Goal: Browse casually

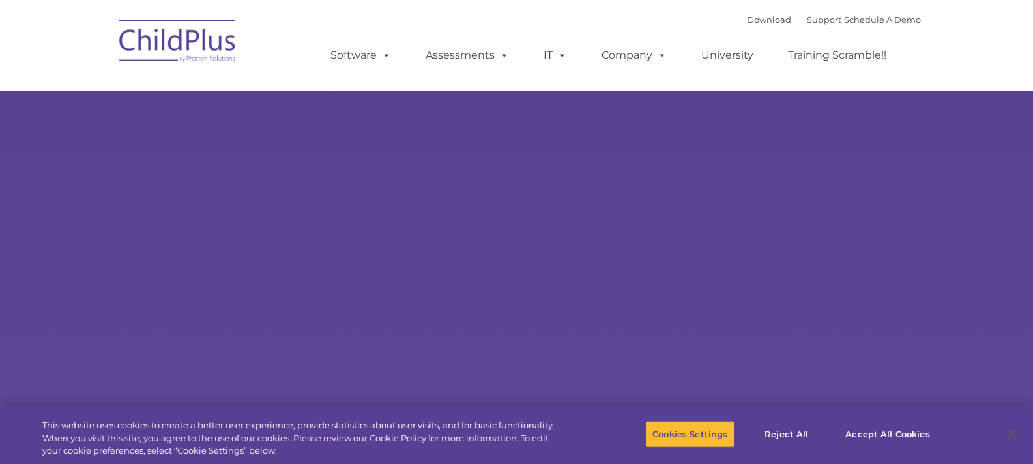
select select "MEDIUM"
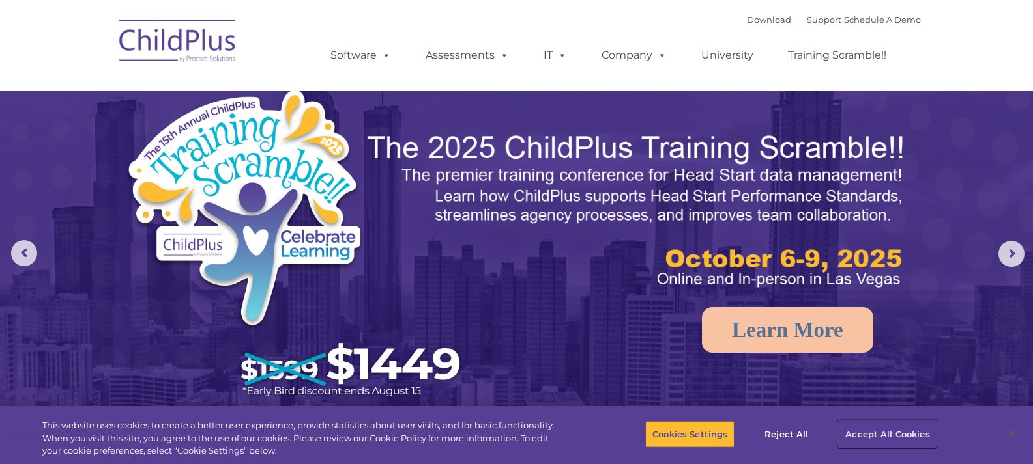
click at [912, 433] on button "Accept All Cookies" at bounding box center [887, 434] width 98 height 27
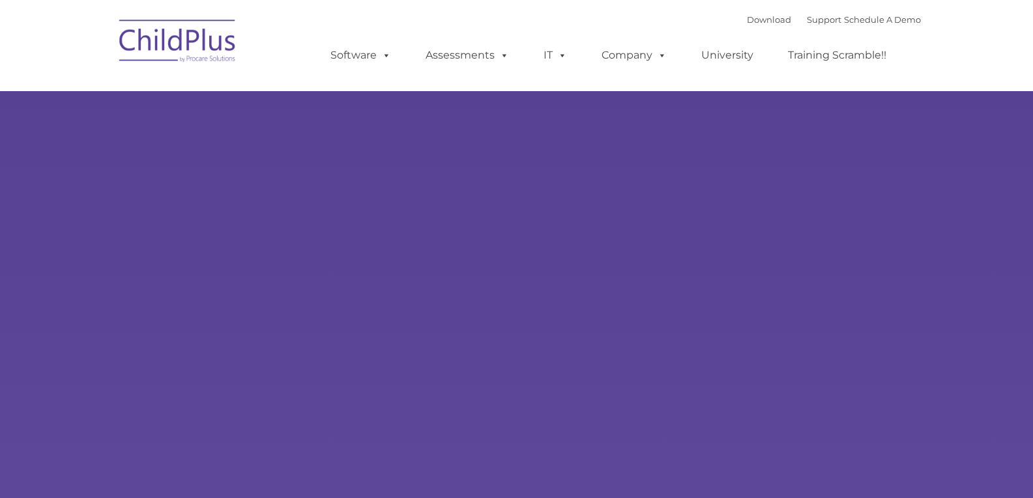
type input ""
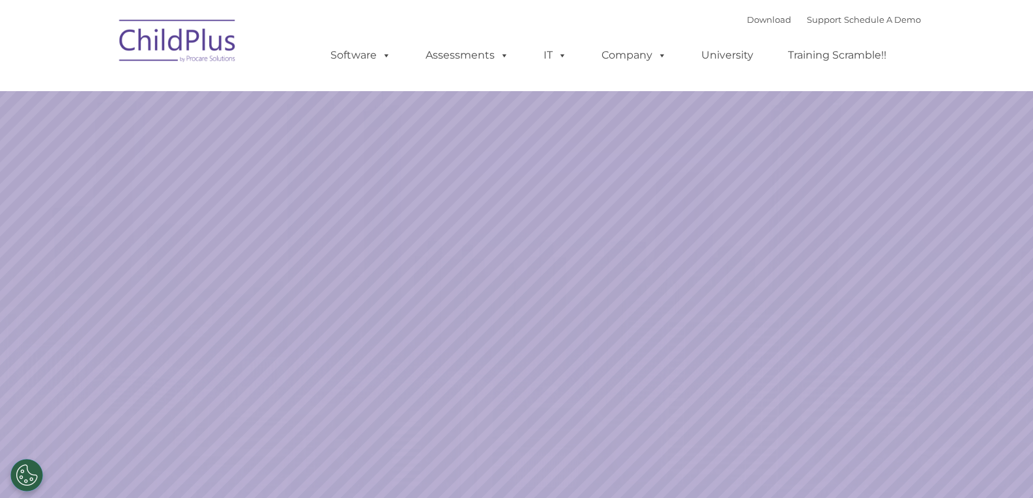
select select "MEDIUM"
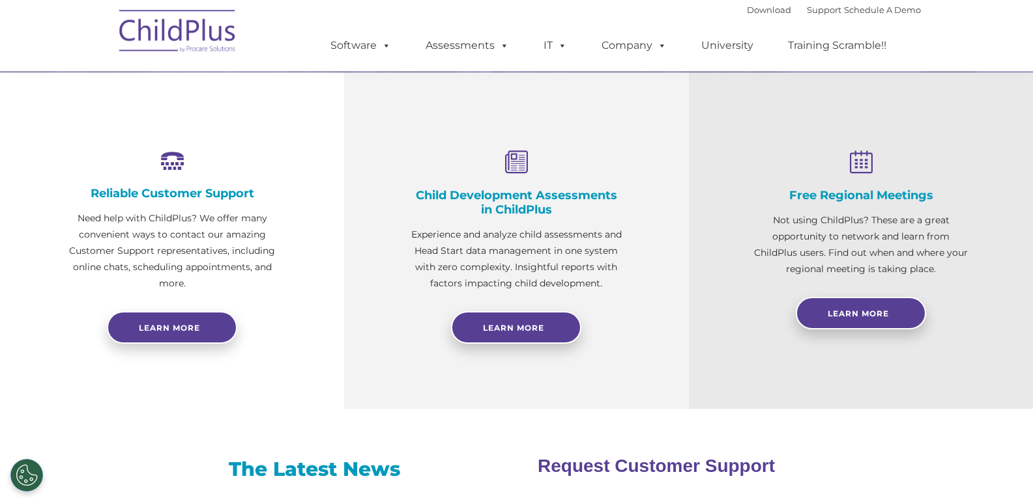
scroll to position [27, 0]
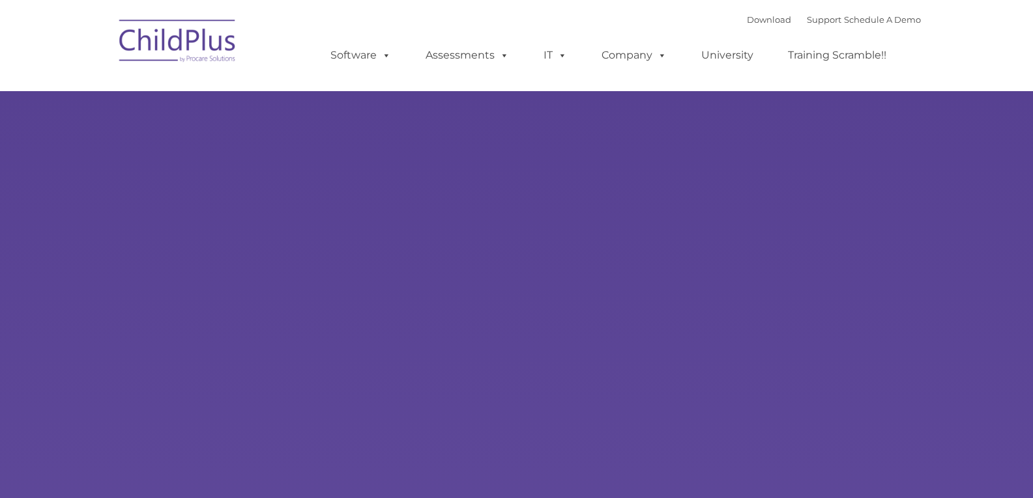
type input ""
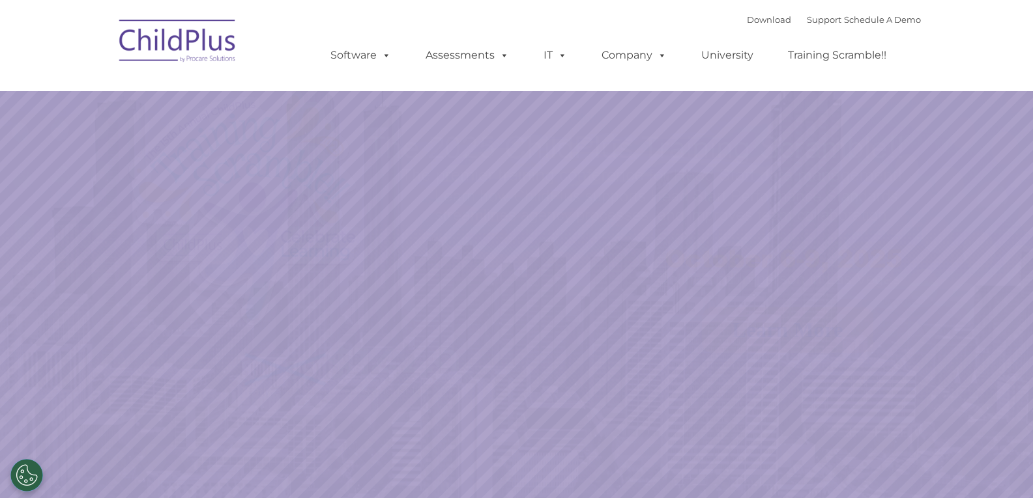
select select "MEDIUM"
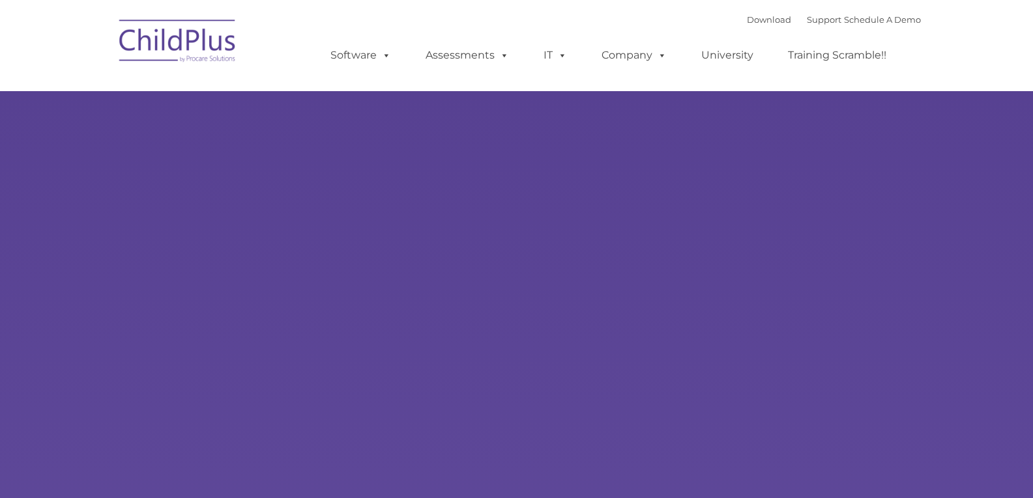
type input ""
drag, startPoint x: 0, startPoint y: 0, endPoint x: 328, endPoint y: 141, distance: 357.2
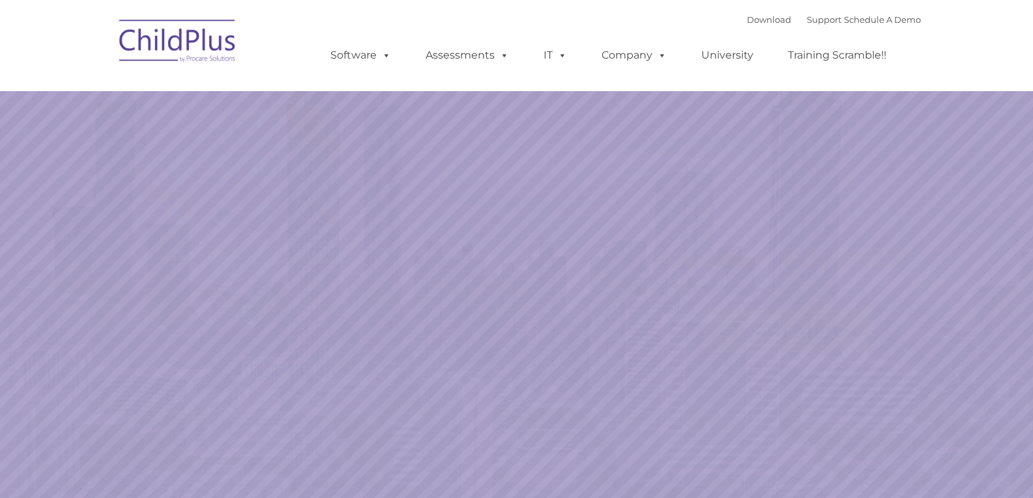
select select "MEDIUM"
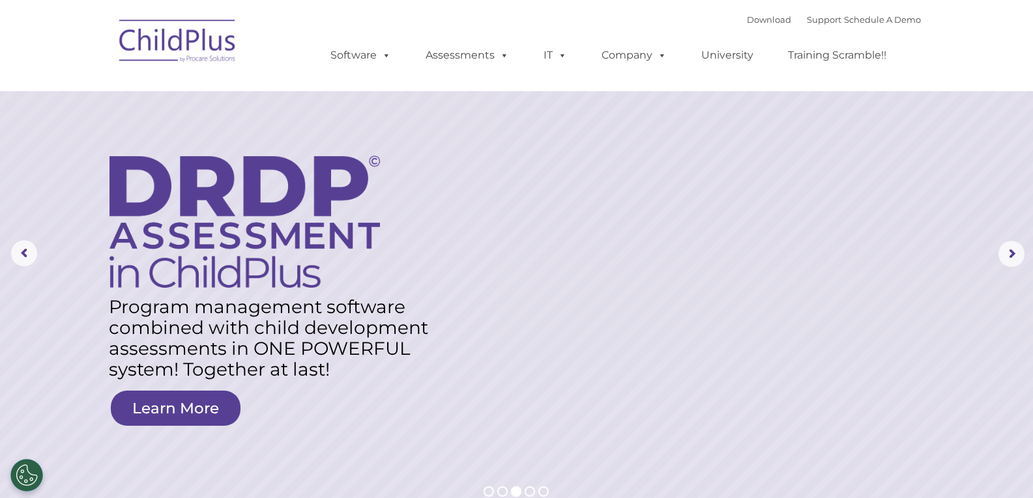
click at [207, 33] on img at bounding box center [178, 42] width 130 height 65
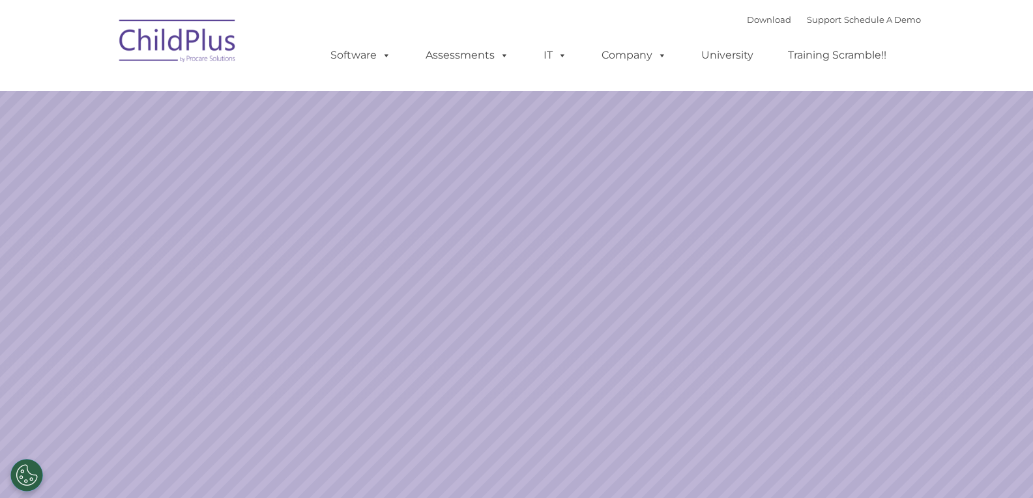
select select "MEDIUM"
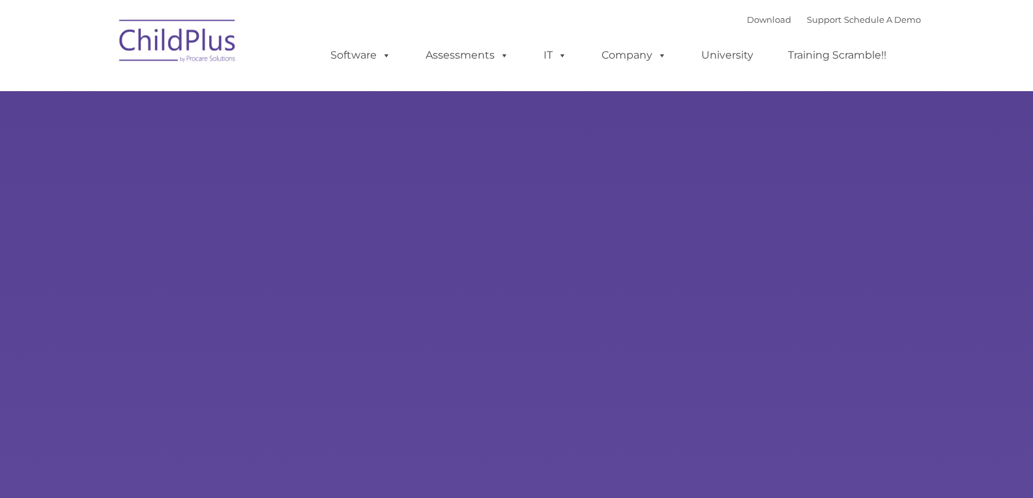
type input ""
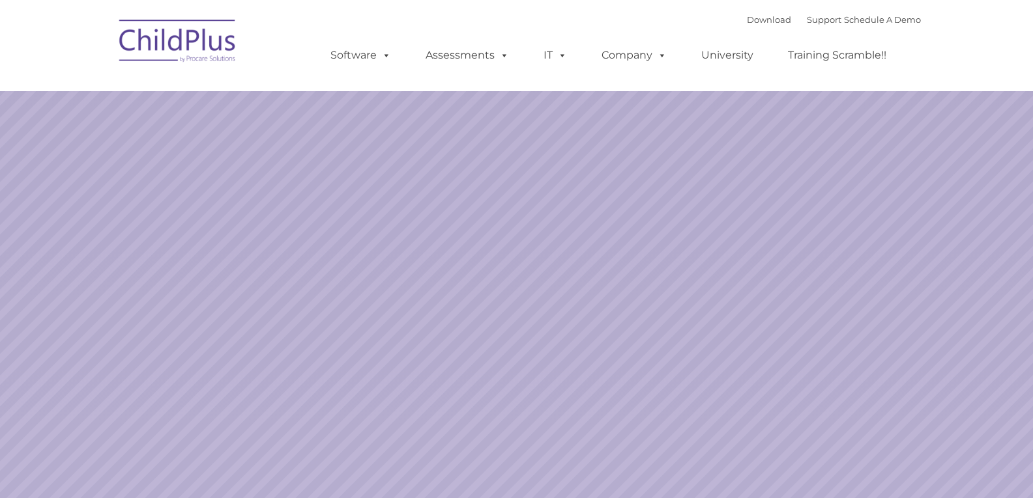
select select "MEDIUM"
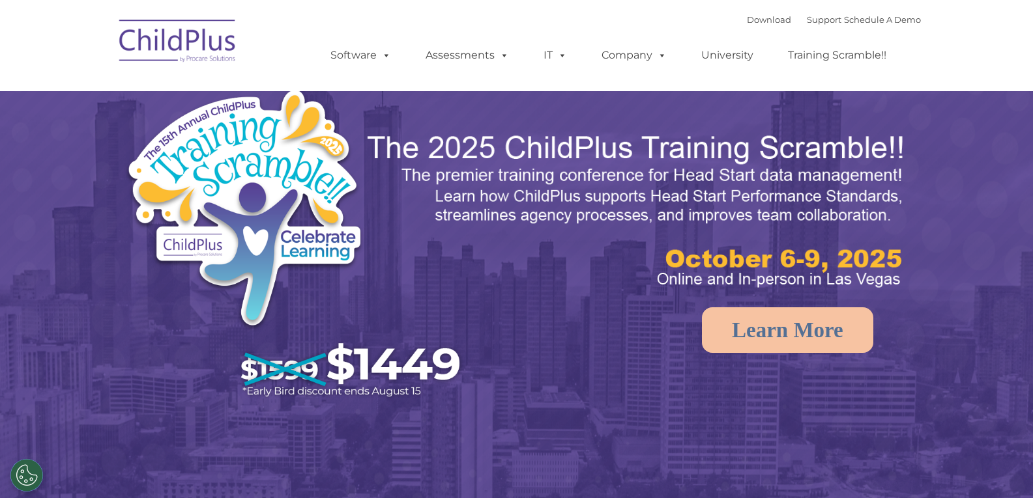
select select "MEDIUM"
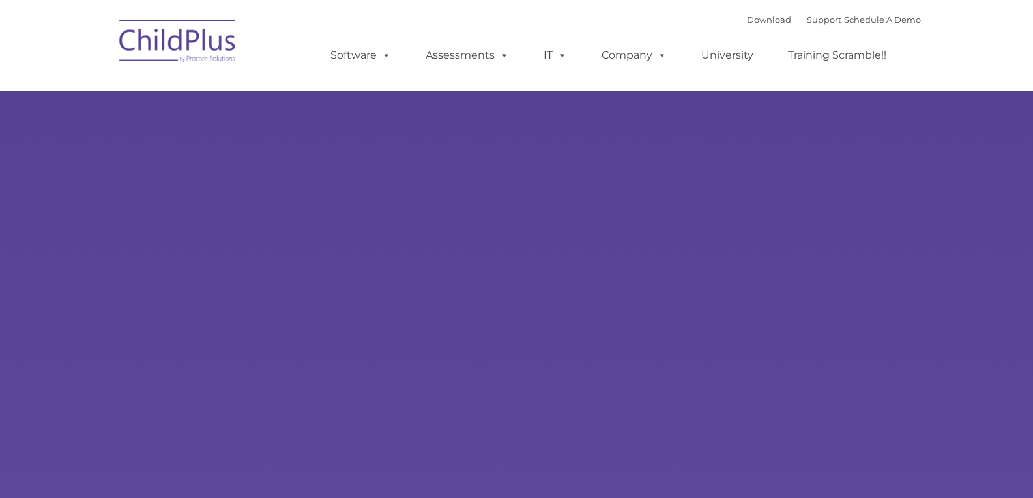
type input ""
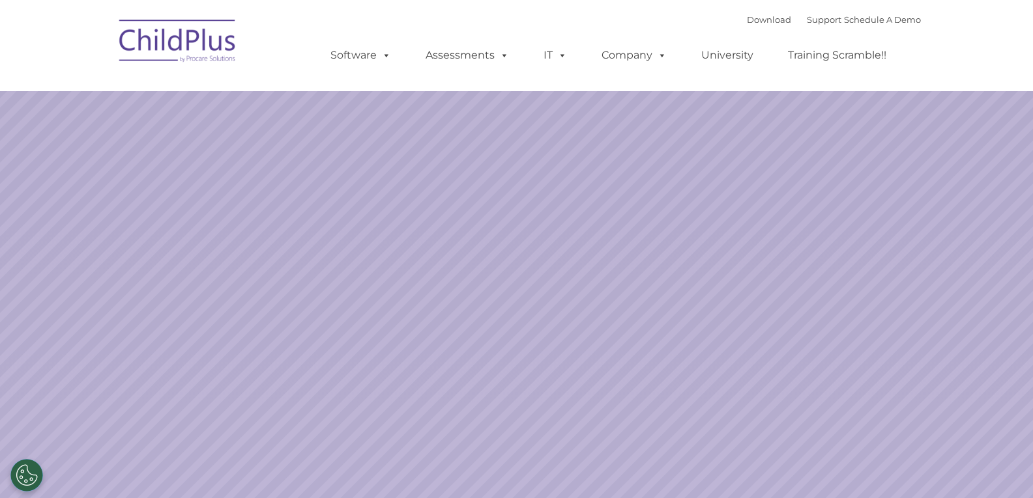
select select "MEDIUM"
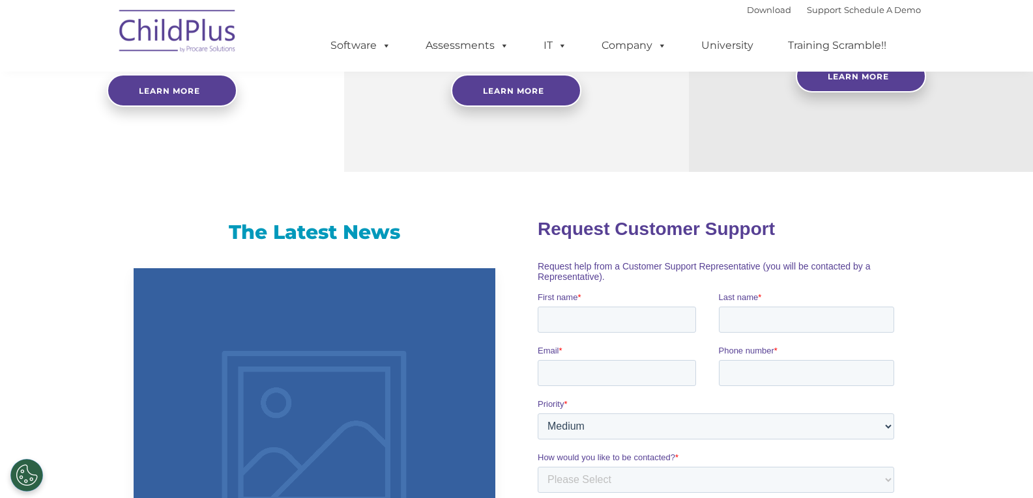
scroll to position [872, 0]
